Goal: Task Accomplishment & Management: Manage account settings

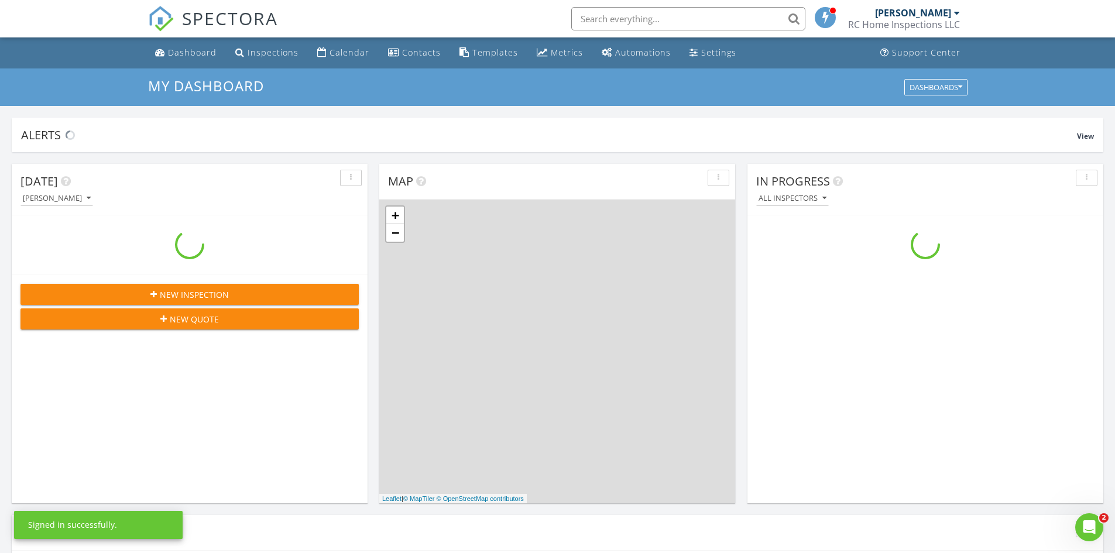
scroll to position [1083, 1133]
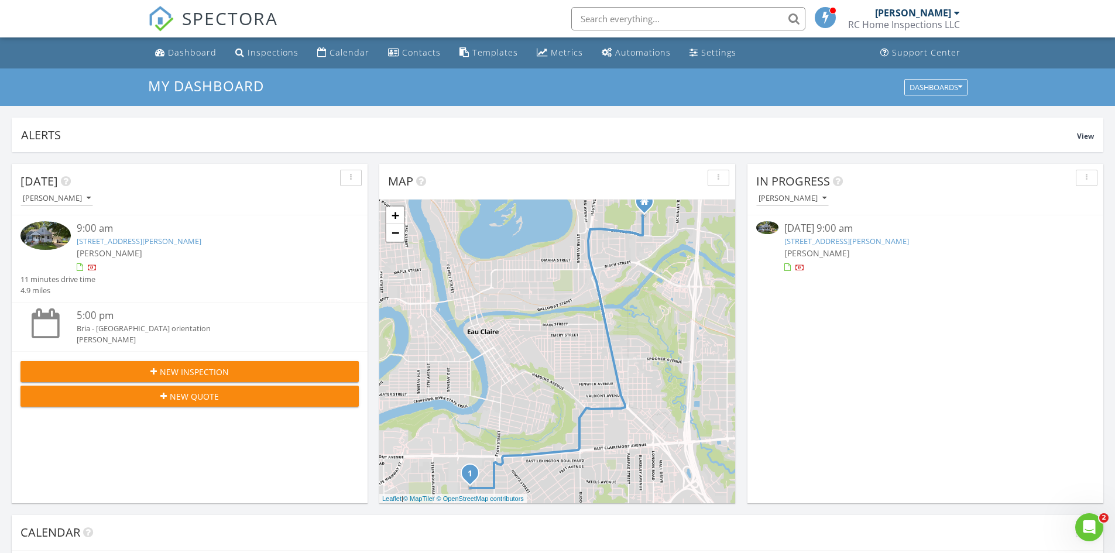
click at [258, 493] on div "Today Ryan Creapeau 9:00 am 328 W Grant Ave, Eau Claire, WI 54701 Ryan Creapeau…" at bounding box center [190, 333] width 356 height 339
click at [40, 231] on img at bounding box center [45, 235] width 50 height 28
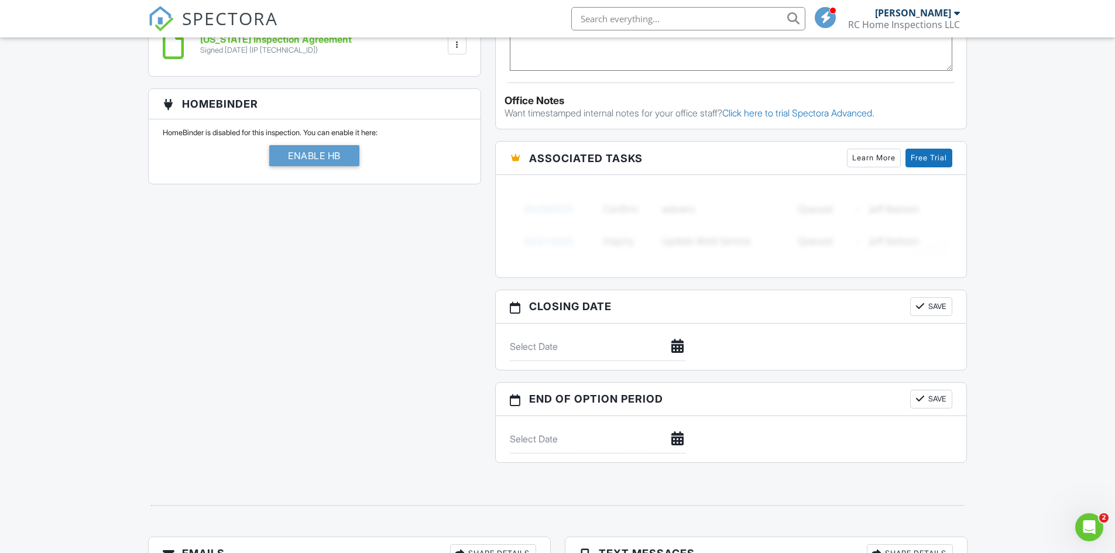
scroll to position [646, 0]
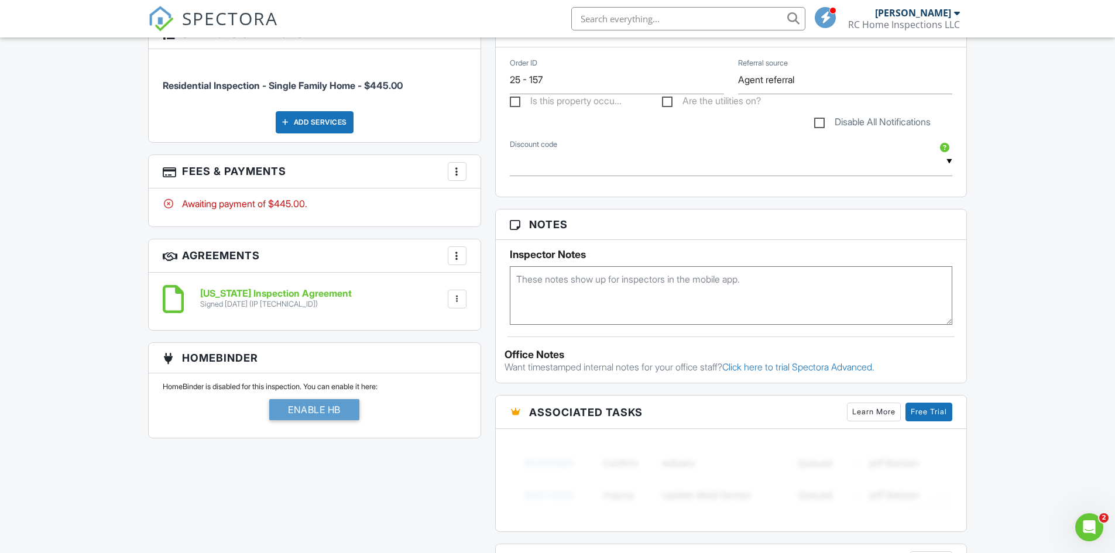
click at [470, 166] on h3 "Fees & Payments More Edit Fees & Payments Add Services View Invoice Paid In Full" at bounding box center [315, 171] width 332 height 33
click at [460, 169] on div at bounding box center [457, 172] width 12 height 12
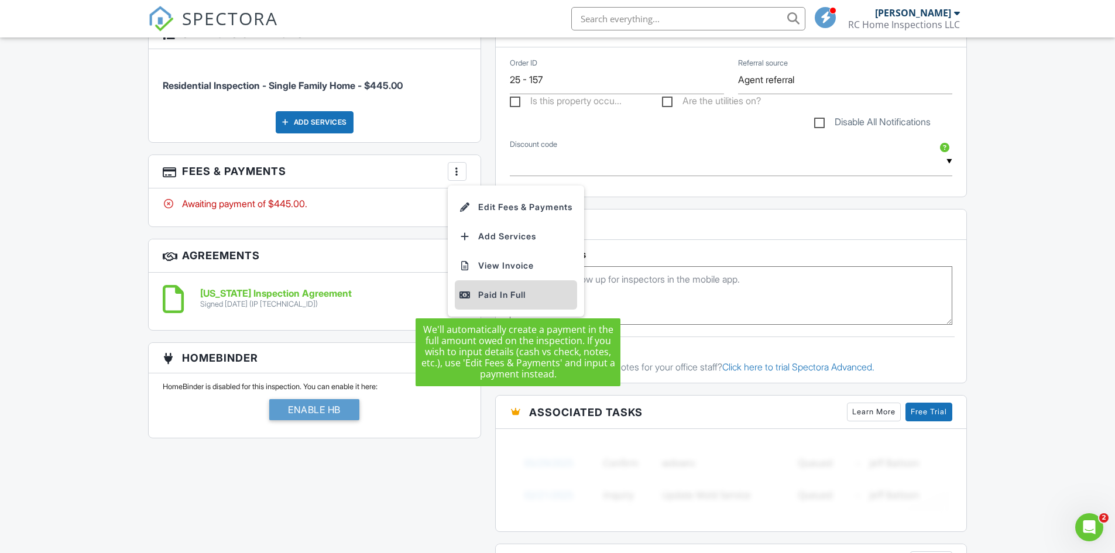
click at [484, 298] on div "Paid In Full" at bounding box center [515, 295] width 113 height 14
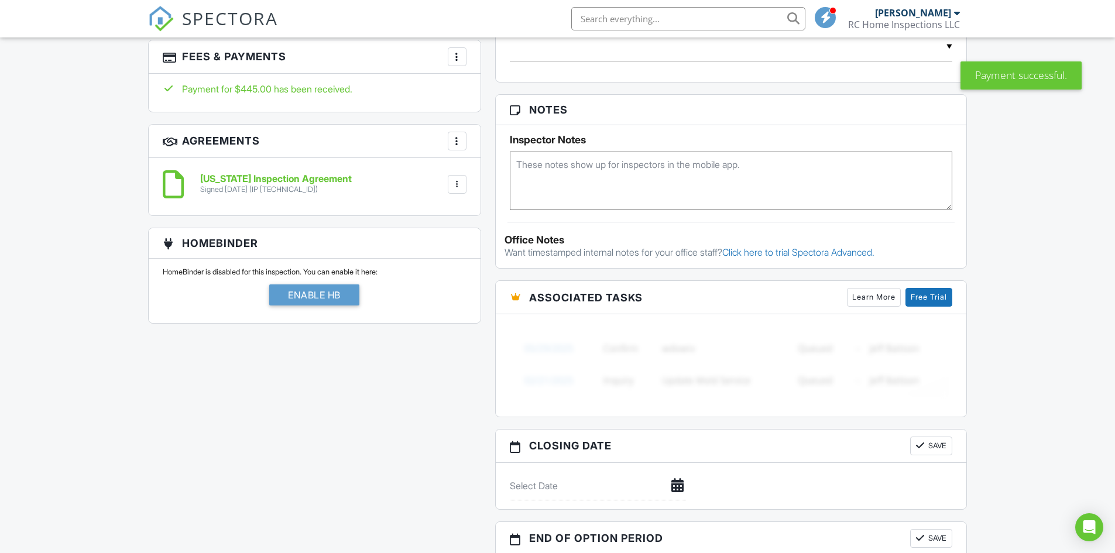
click at [453, 54] on div at bounding box center [457, 57] width 12 height 12
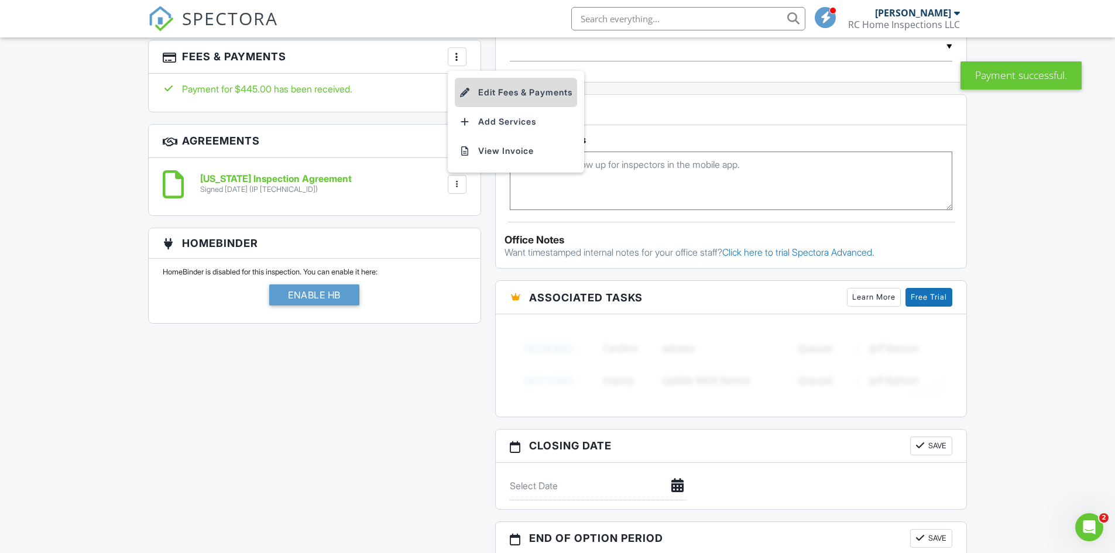
click at [496, 93] on li "Edit Fees & Payments" at bounding box center [516, 92] width 122 height 29
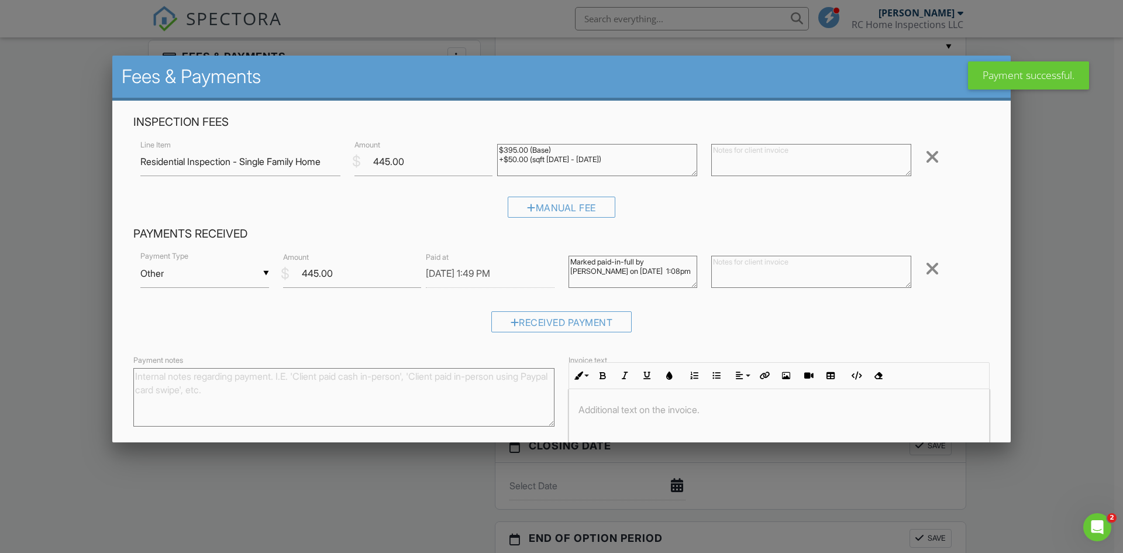
click at [231, 279] on div "▼ Other Cash Check On-Site Card Other Cash Check On-Site Card Other" at bounding box center [204, 273] width 129 height 29
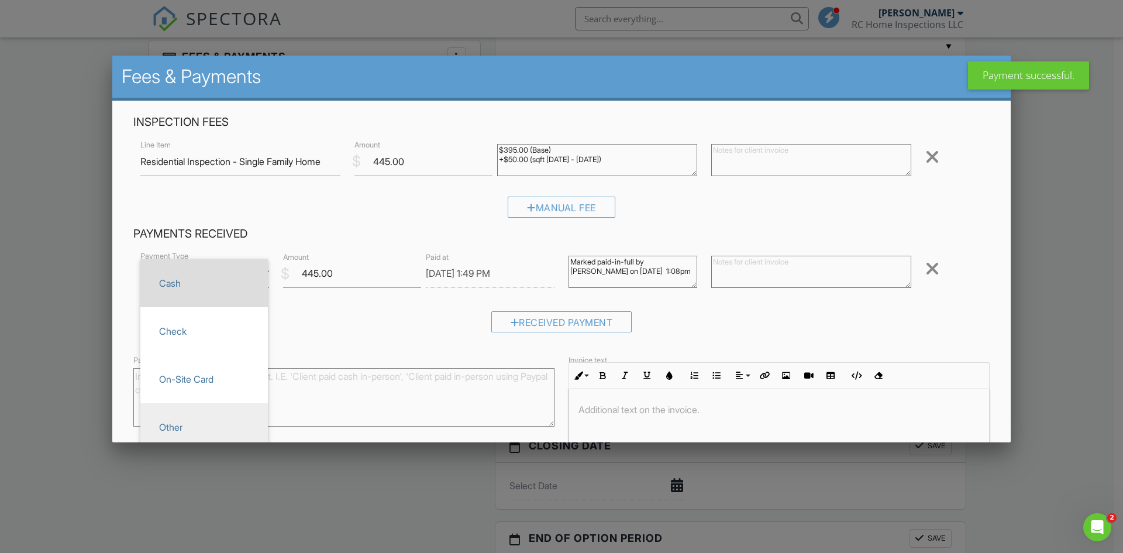
click at [201, 295] on span "Cash" at bounding box center [204, 283] width 109 height 29
type input "Cash"
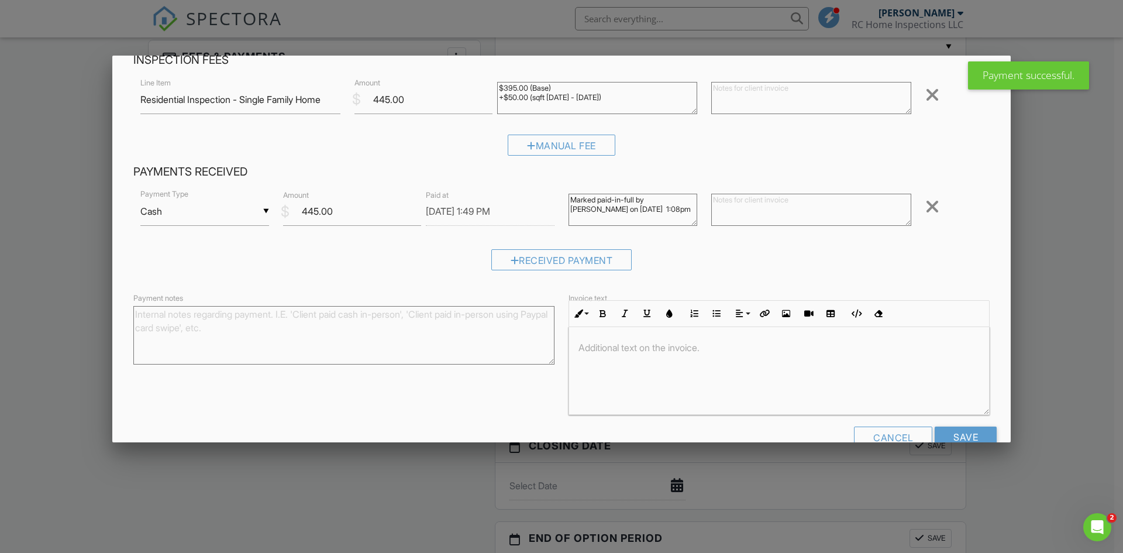
scroll to position [90, 0]
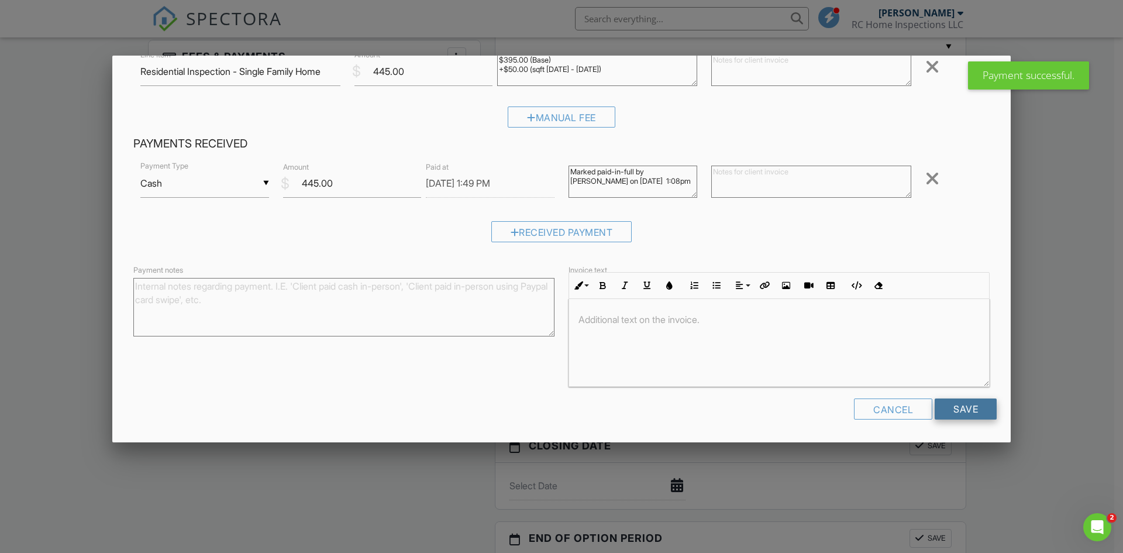
click at [948, 412] on input "Save" at bounding box center [966, 408] width 62 height 21
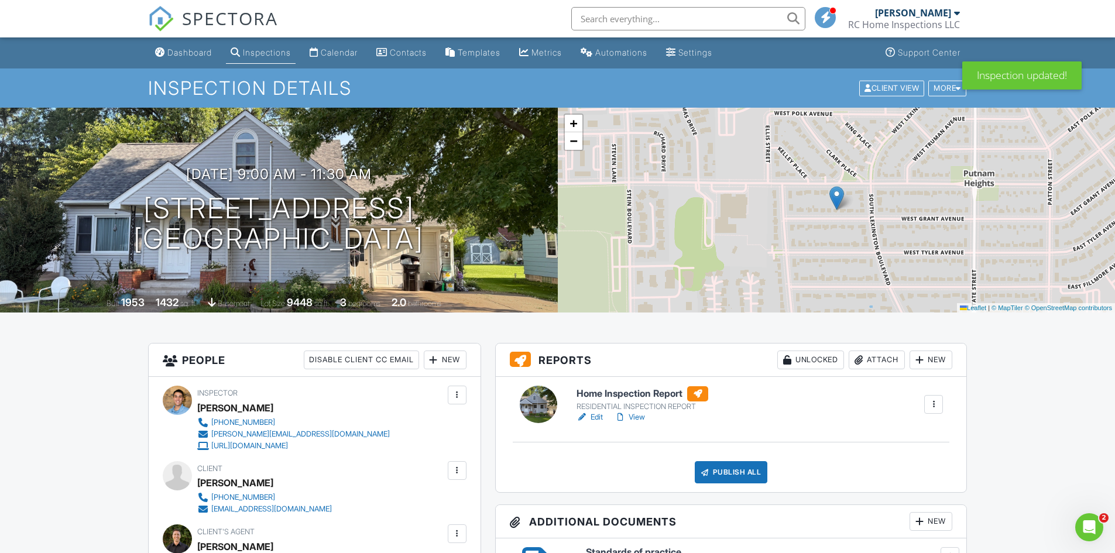
click at [592, 417] on link "Edit" at bounding box center [589, 417] width 26 height 12
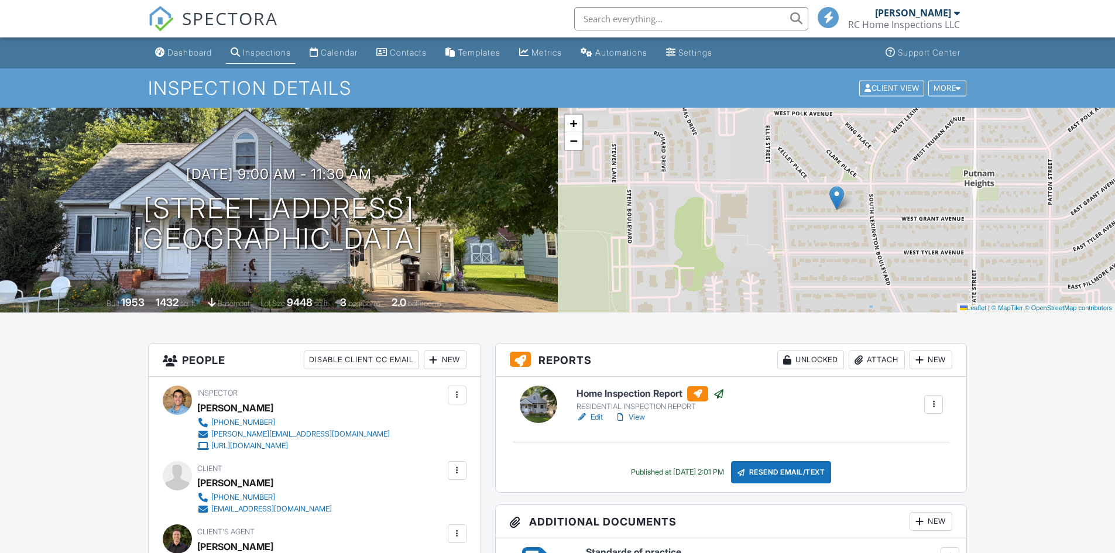
click at [638, 418] on link "View" at bounding box center [629, 417] width 30 height 12
